Goal: Check status: Check status

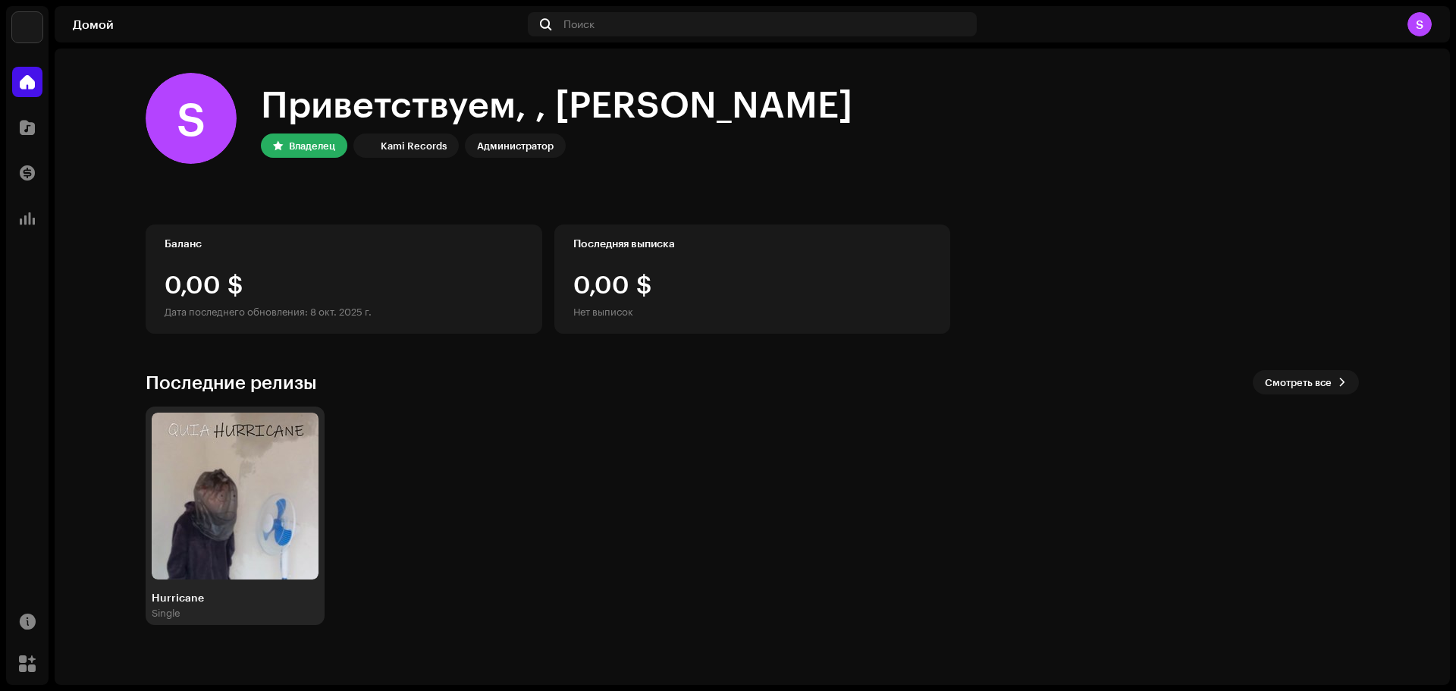
click at [256, 585] on div "Hurricane Single" at bounding box center [235, 515] width 167 height 206
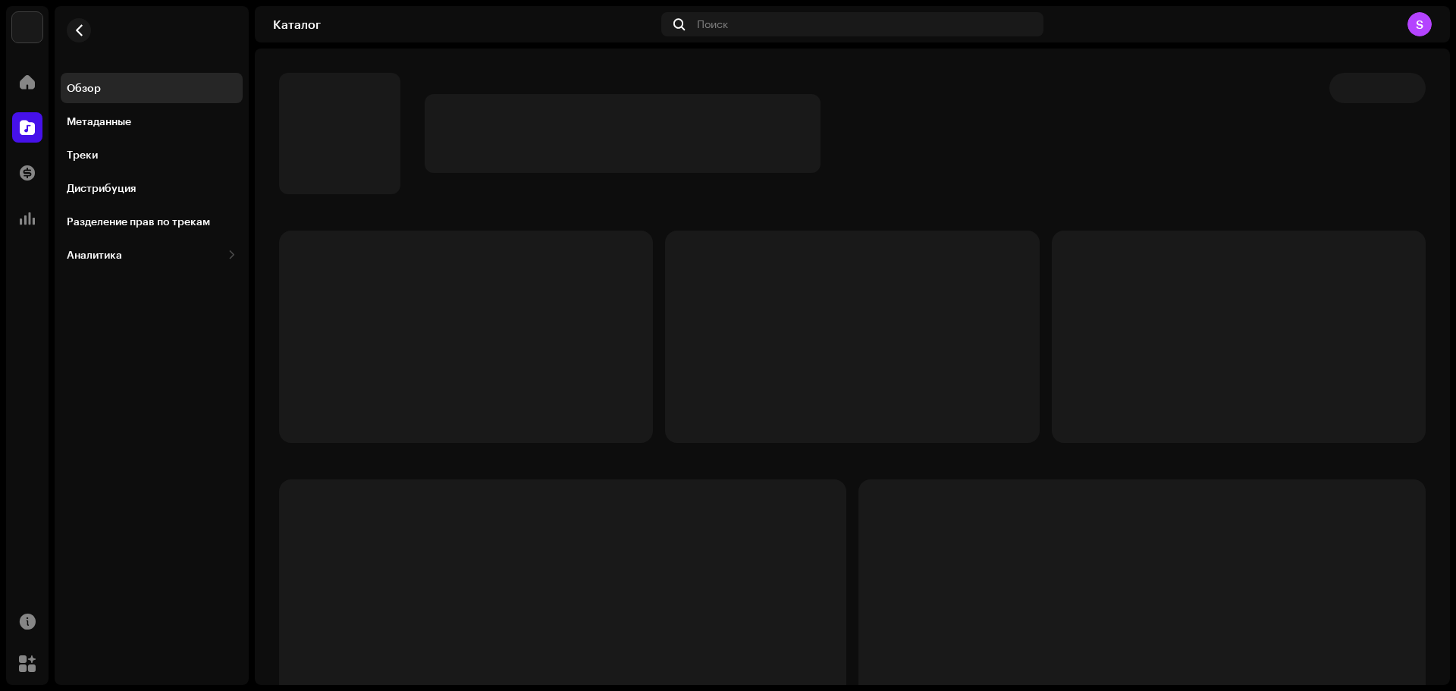
click at [161, 594] on div "Обзор Метаданные Треки Дистрибуция Разделение прав по трекам Аналитика Использо…" at bounding box center [152, 345] width 194 height 679
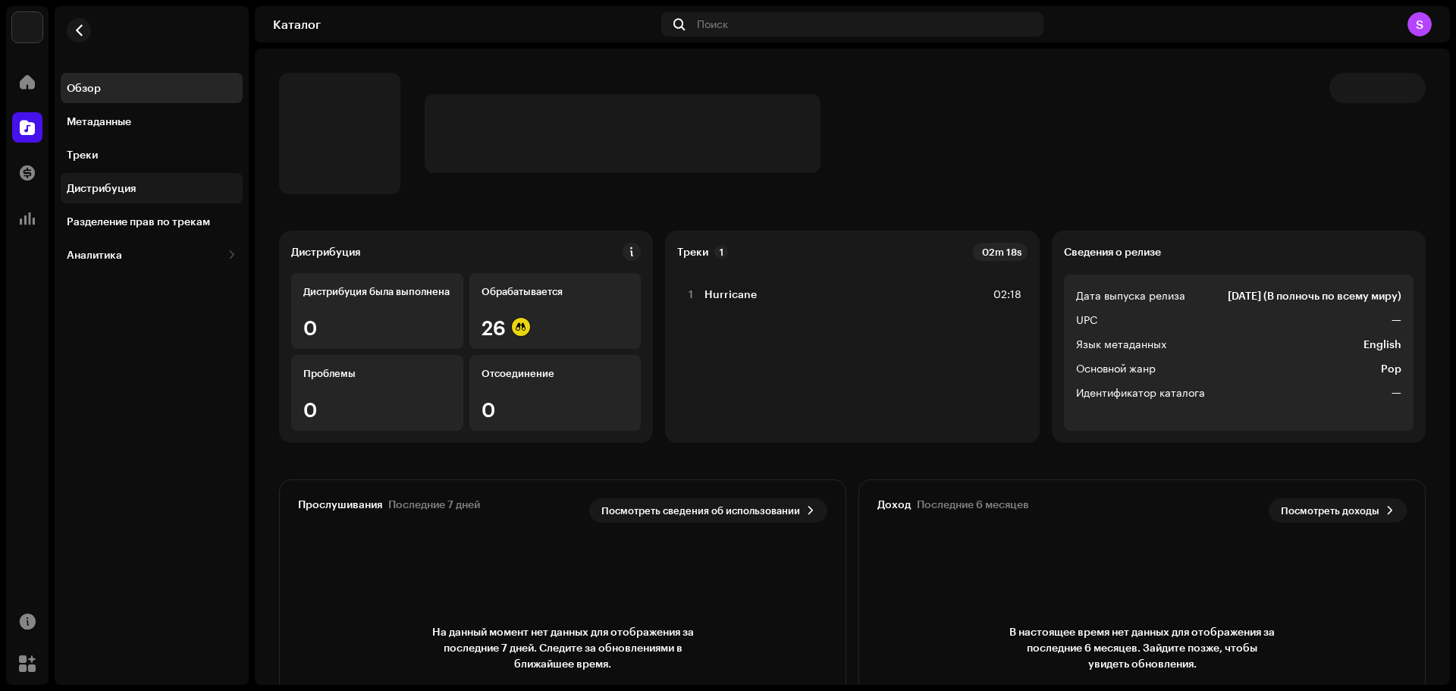
click at [111, 187] on div "Дистрибуция" at bounding box center [101, 188] width 69 height 12
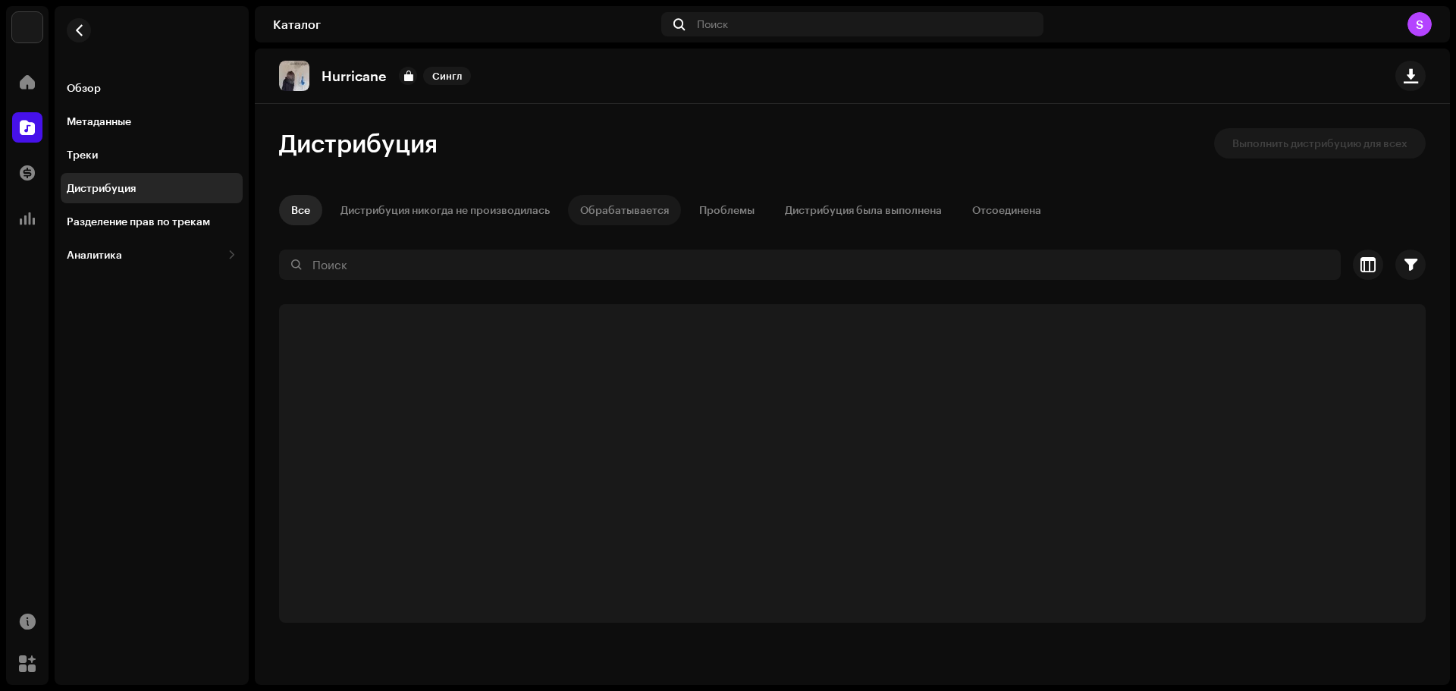
click at [619, 205] on div "Обрабатывается" at bounding box center [624, 210] width 89 height 30
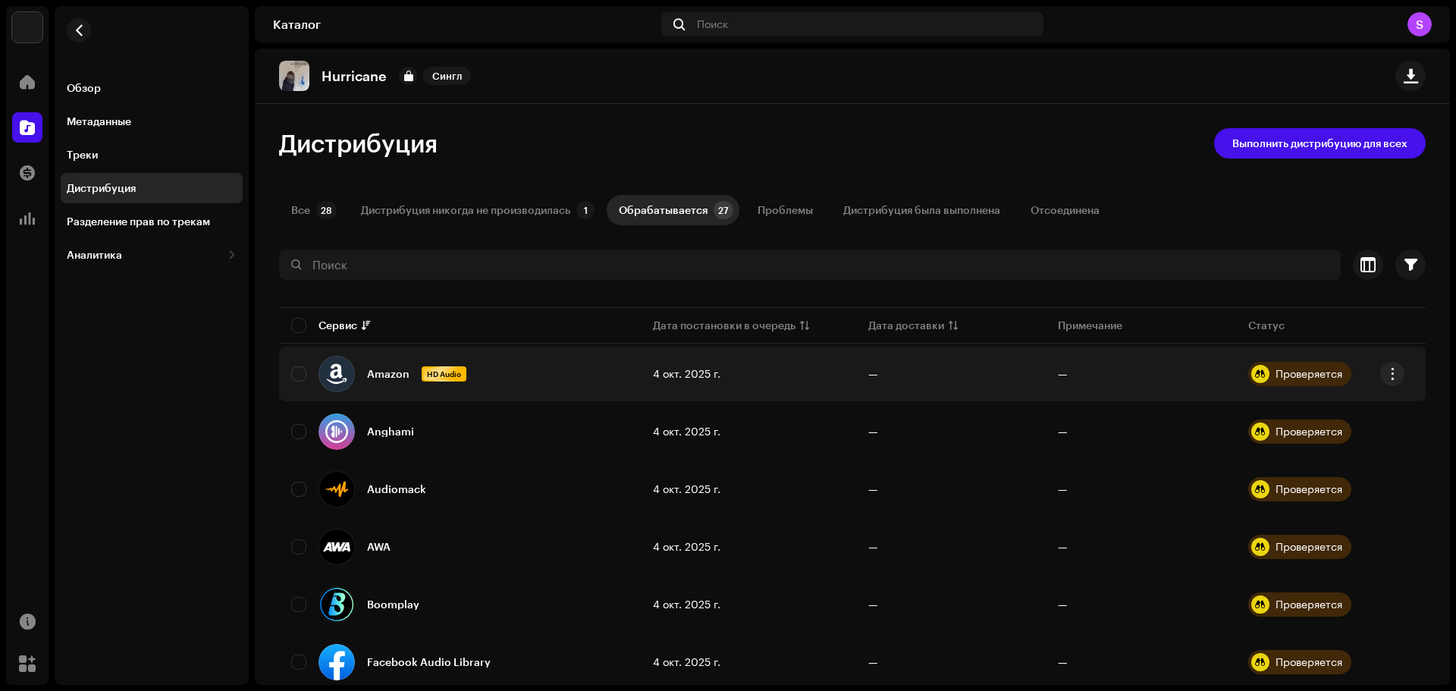
click at [1294, 375] on div "Проверяется" at bounding box center [1308, 373] width 67 height 11
